Goal: Find specific page/section: Find specific page/section

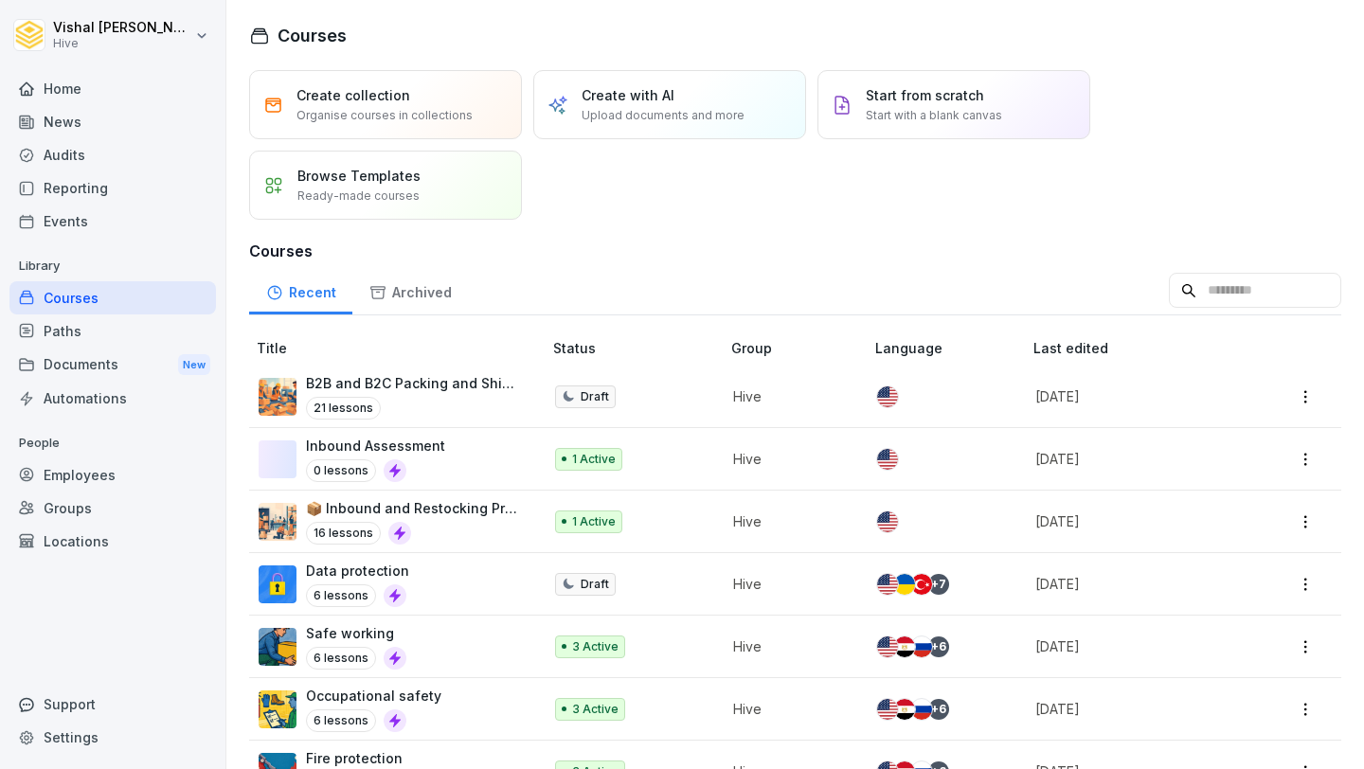
click at [448, 534] on div "16 lessons" at bounding box center [414, 533] width 217 height 23
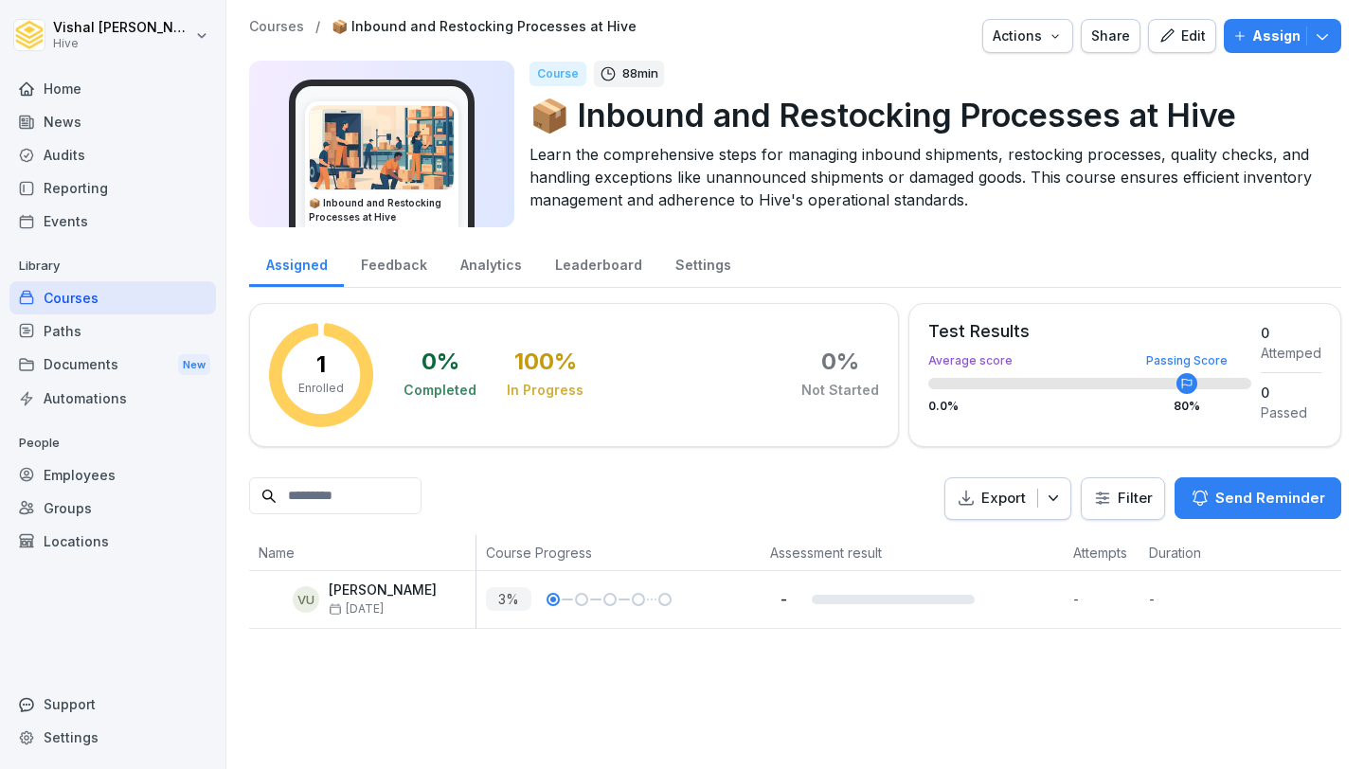
click at [575, 598] on div at bounding box center [581, 599] width 13 height 13
click at [437, 594] on p "[PERSON_NAME]" at bounding box center [383, 591] width 108 height 16
click at [1060, 503] on icon "button" at bounding box center [1053, 498] width 19 height 19
click at [881, 509] on div "Export Filter Send Reminder" at bounding box center [795, 499] width 1092 height 43
click at [1145, 506] on html "Vishal Uttamchandani Hive Home News Audits Reporting Events Library Courses Pat…" at bounding box center [682, 384] width 1364 height 769
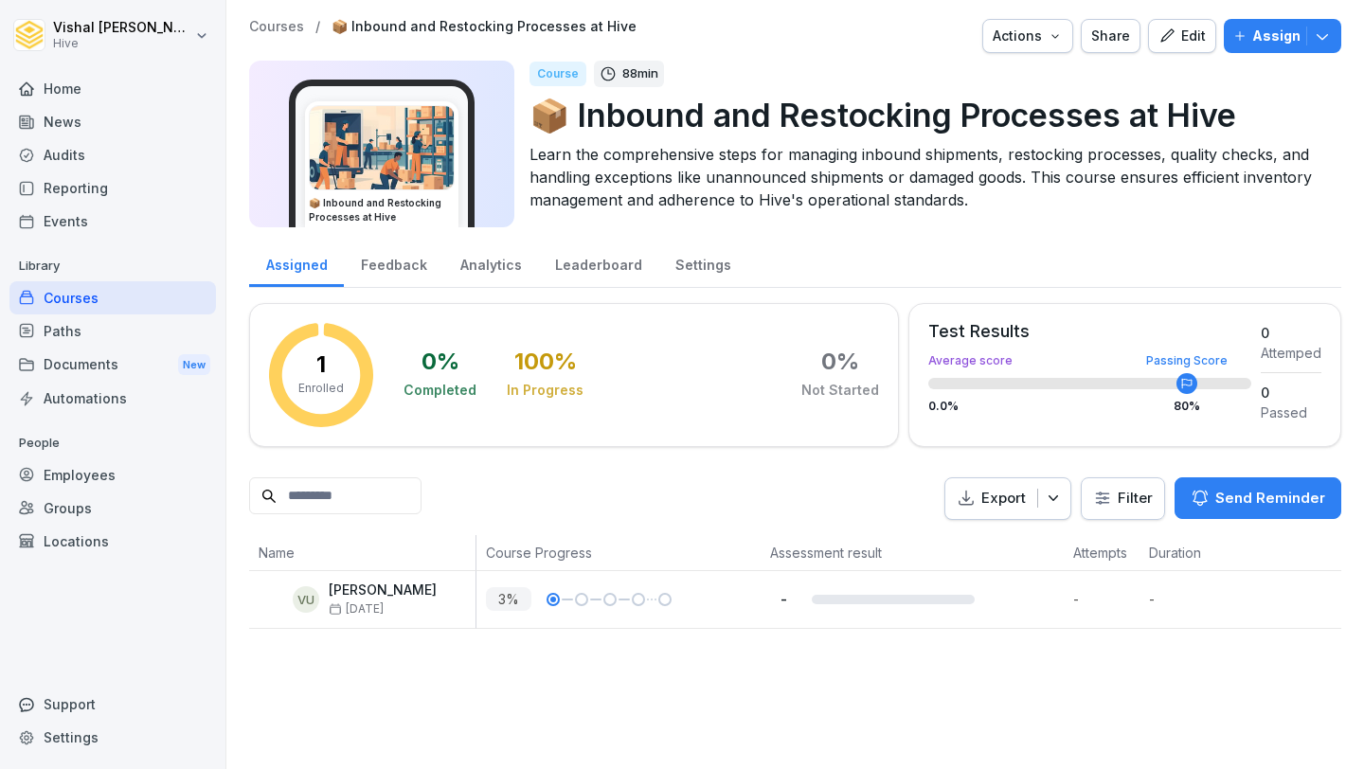
click at [793, 500] on html "Vishal Uttamchandani Hive Home News Audits Reporting Events Library Courses Pat…" at bounding box center [682, 384] width 1364 height 769
click at [130, 478] on div "Employees" at bounding box center [112, 475] width 207 height 33
